Goal: Information Seeking & Learning: Find specific fact

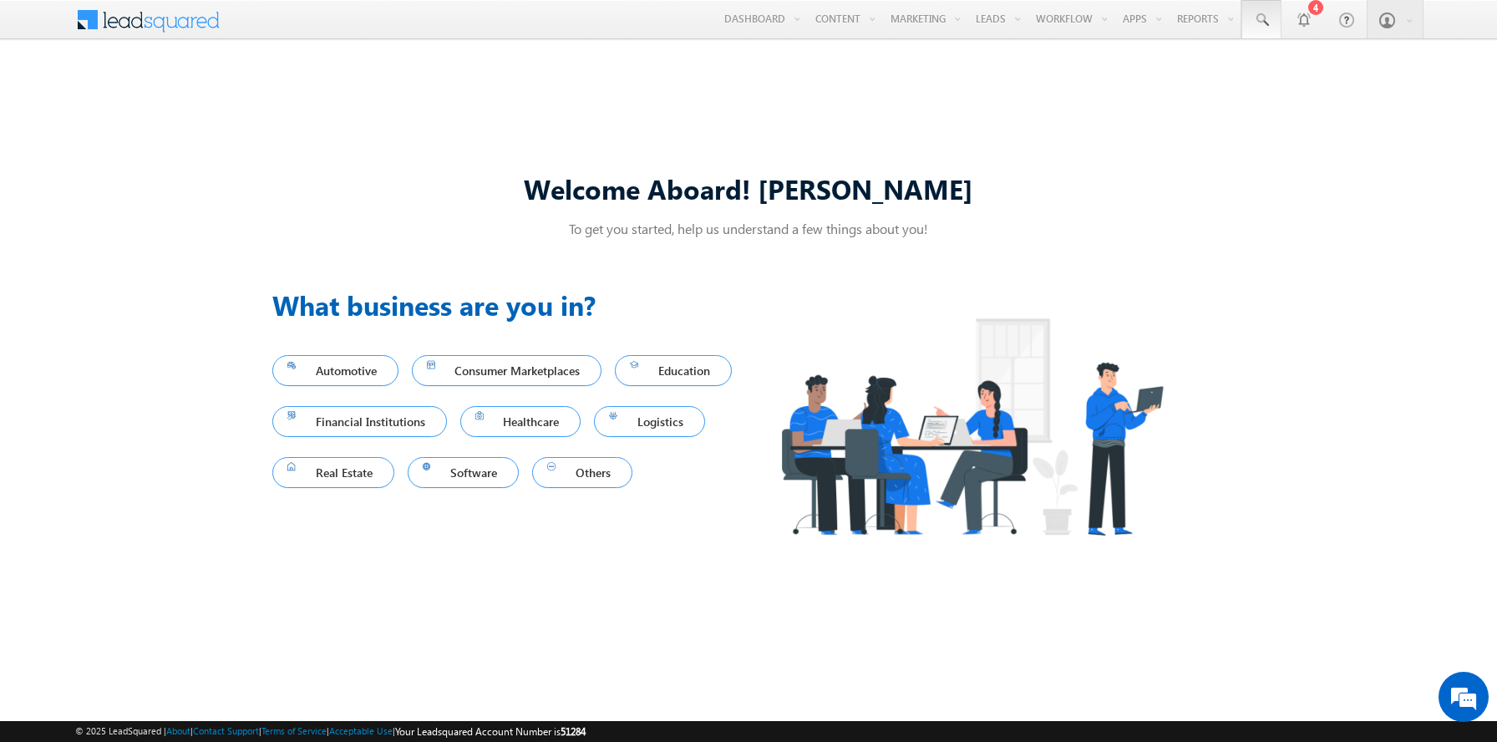
click at [1262, 20] on span at bounding box center [1261, 20] width 17 height 17
type input "8937447926"
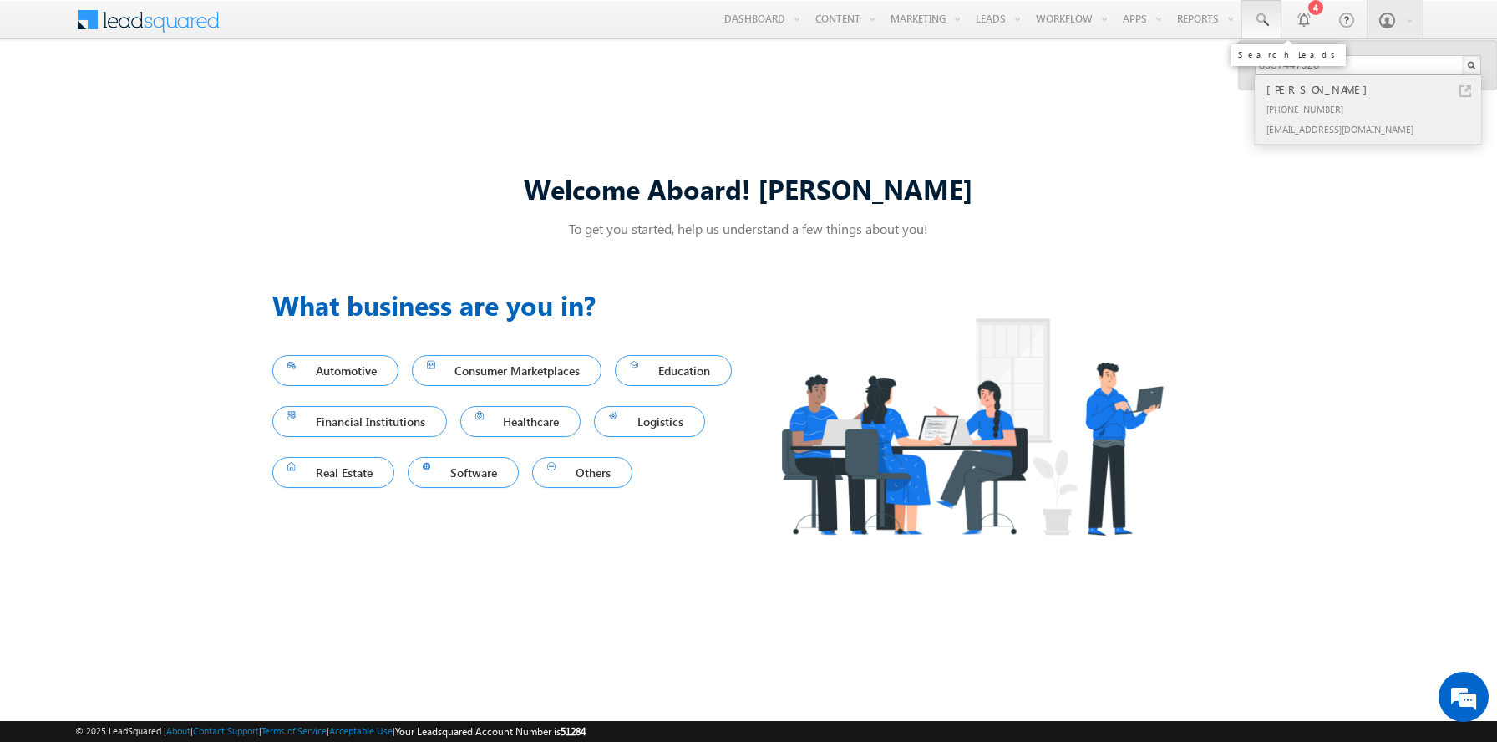
click at [1375, 89] on div "[PERSON_NAME]" at bounding box center [1375, 89] width 224 height 18
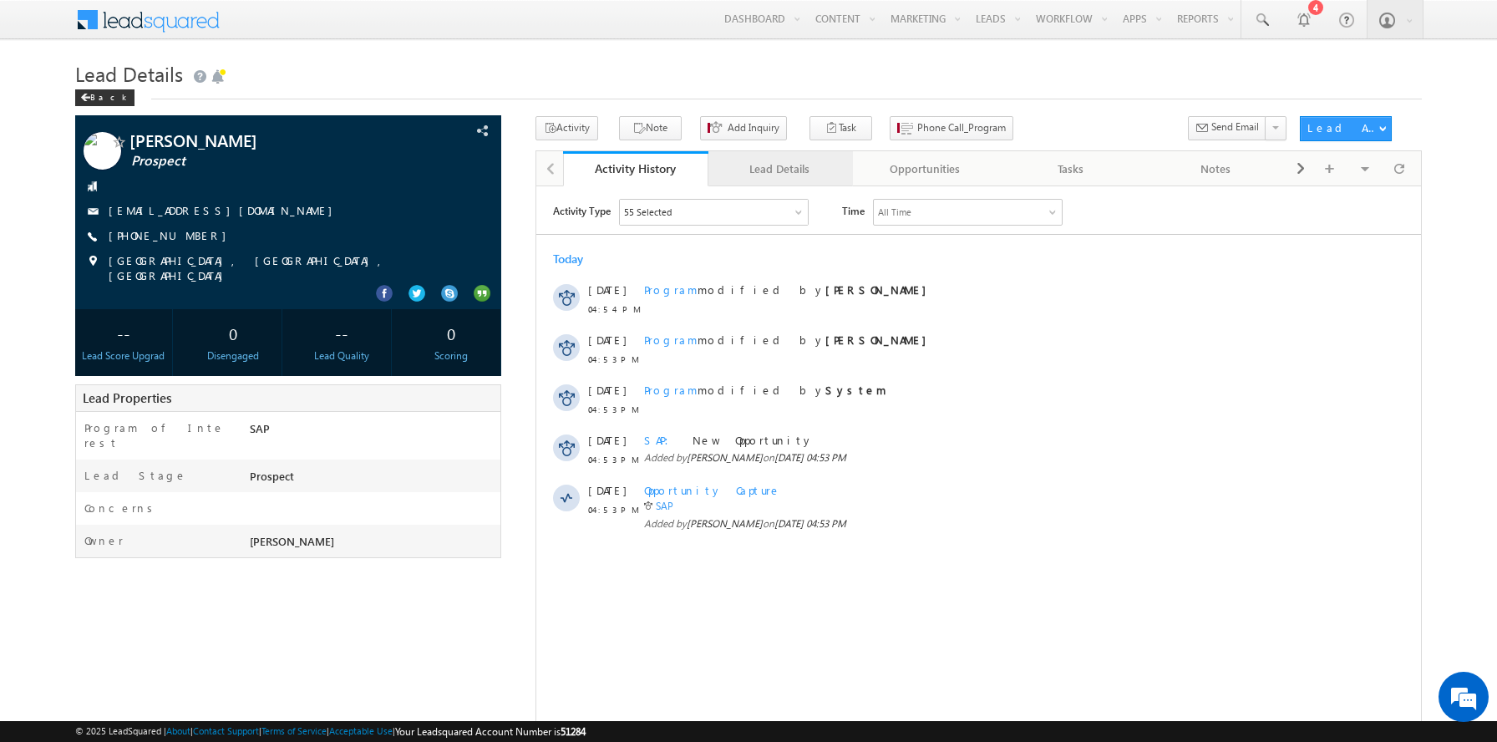
click at [780, 170] on div "Lead Details" at bounding box center [780, 169] width 117 height 20
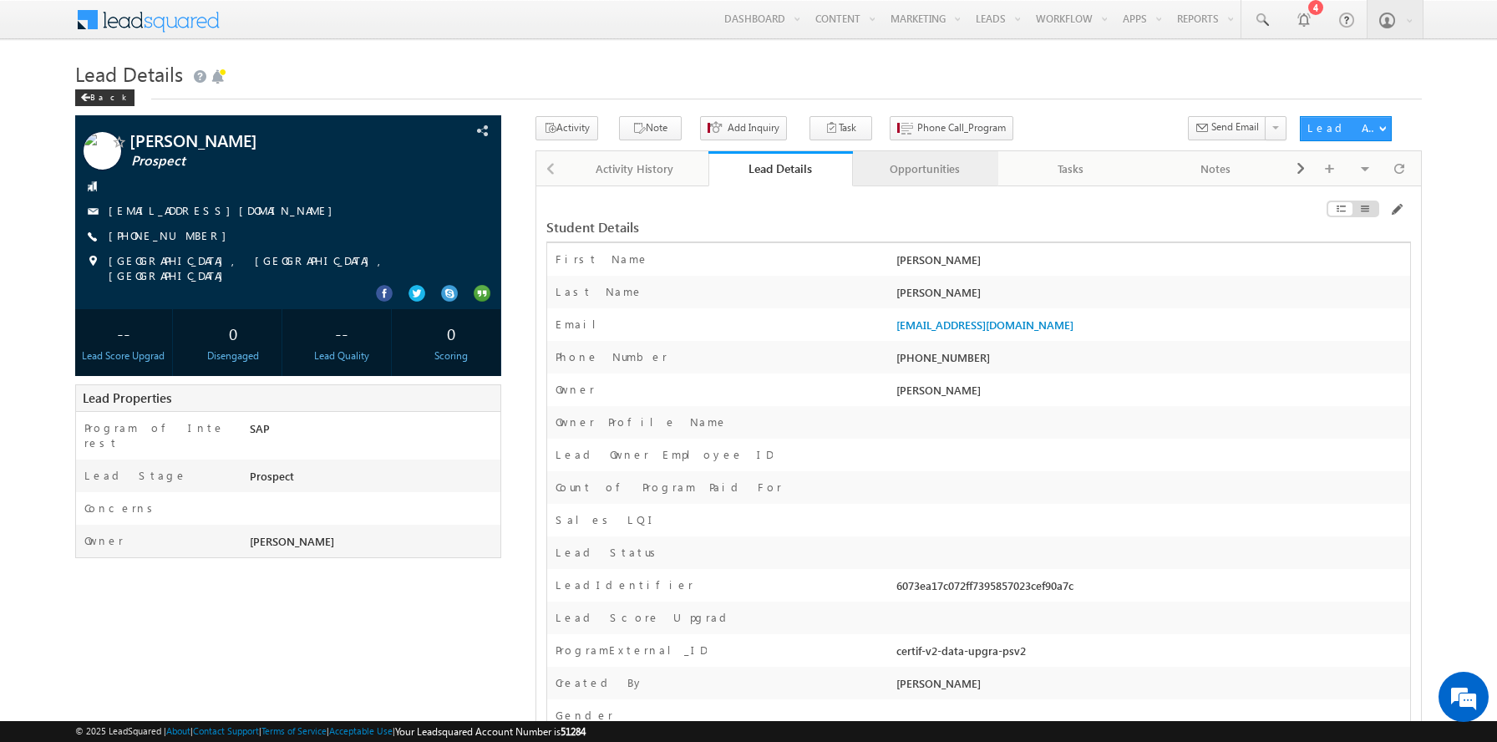
click at [925, 170] on div "Opportunities" at bounding box center [924, 169] width 117 height 20
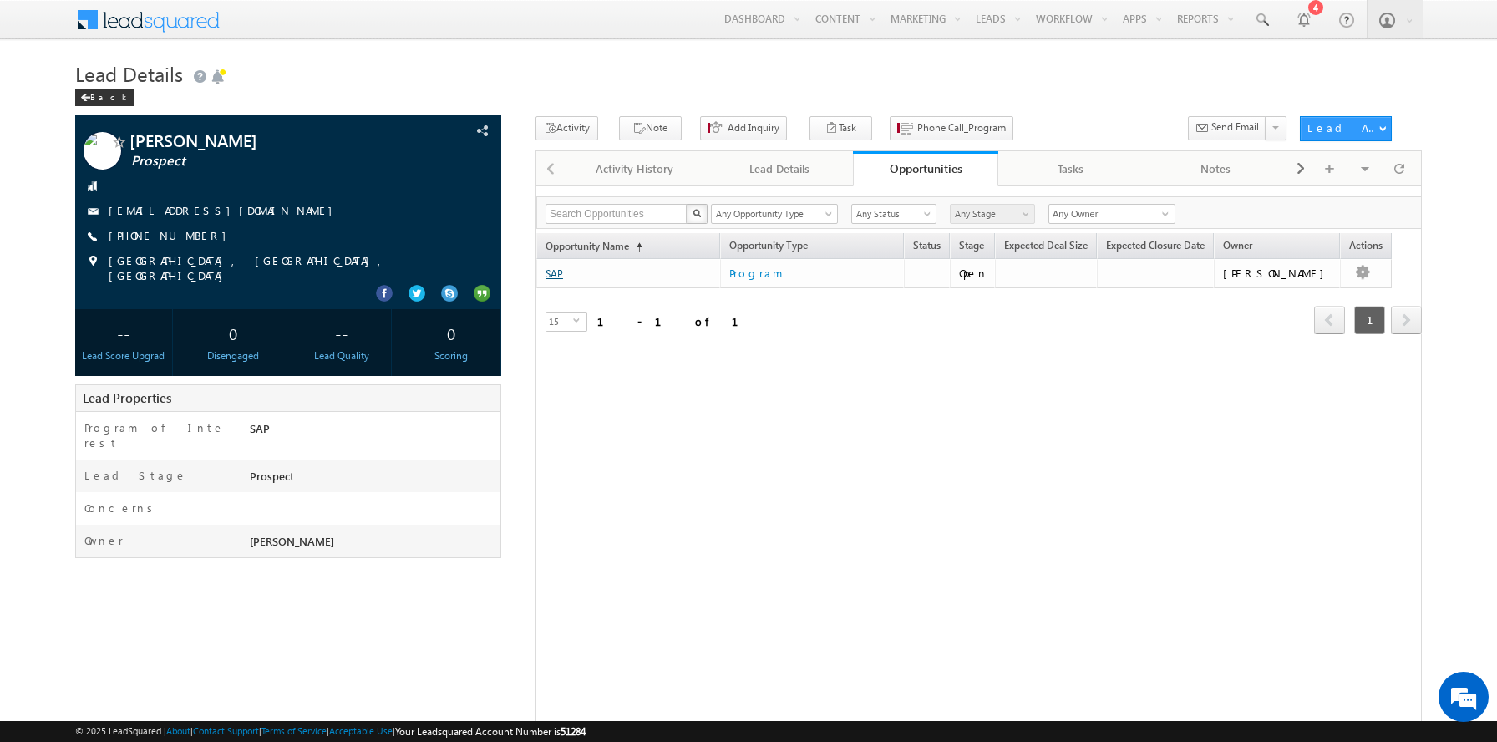
click at [554, 274] on link "SAP" at bounding box center [555, 273] width 18 height 13
